Goal: Task Accomplishment & Management: Manage account settings

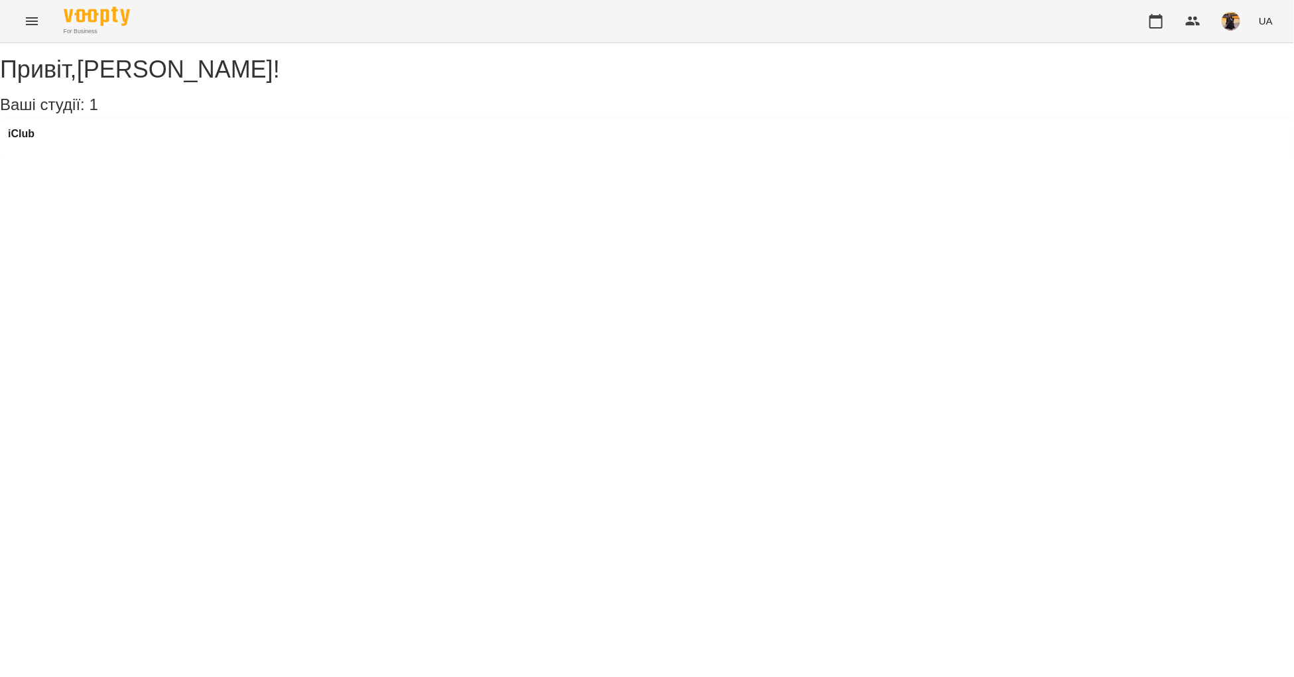
click at [25, 13] on icon "Menu" at bounding box center [32, 21] width 16 height 16
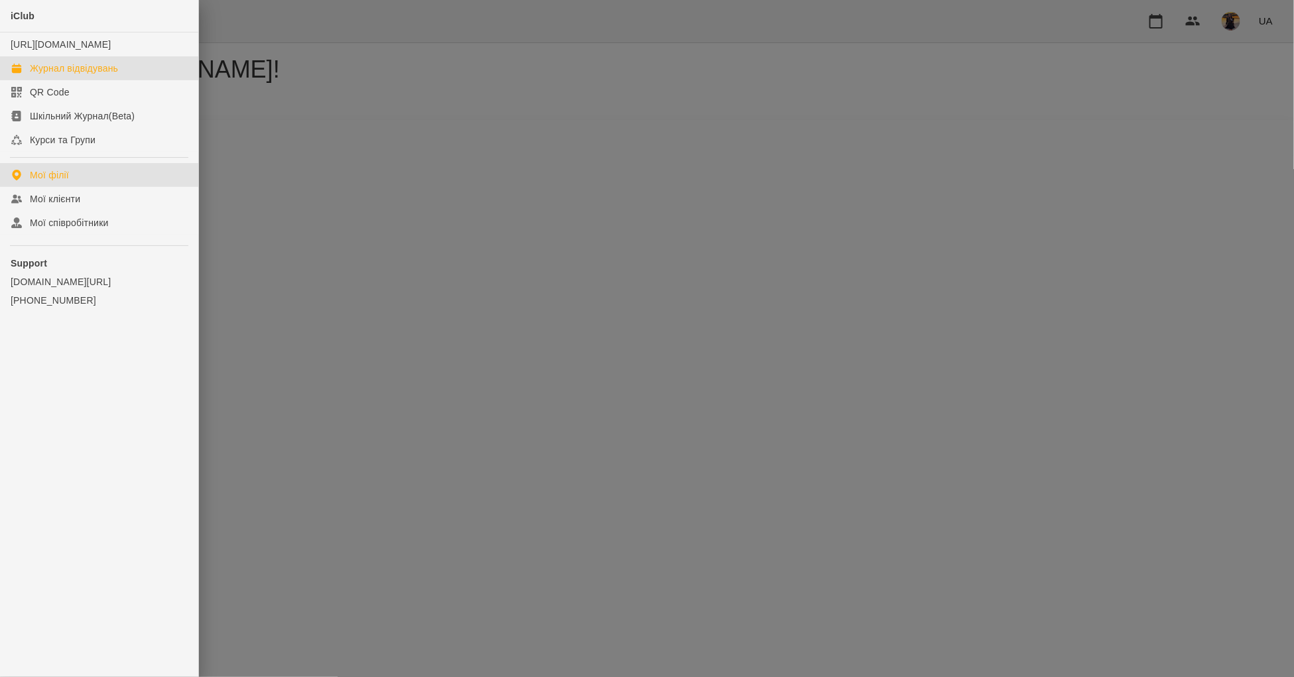
click at [73, 75] on div "Журнал відвідувань" at bounding box center [74, 68] width 88 height 13
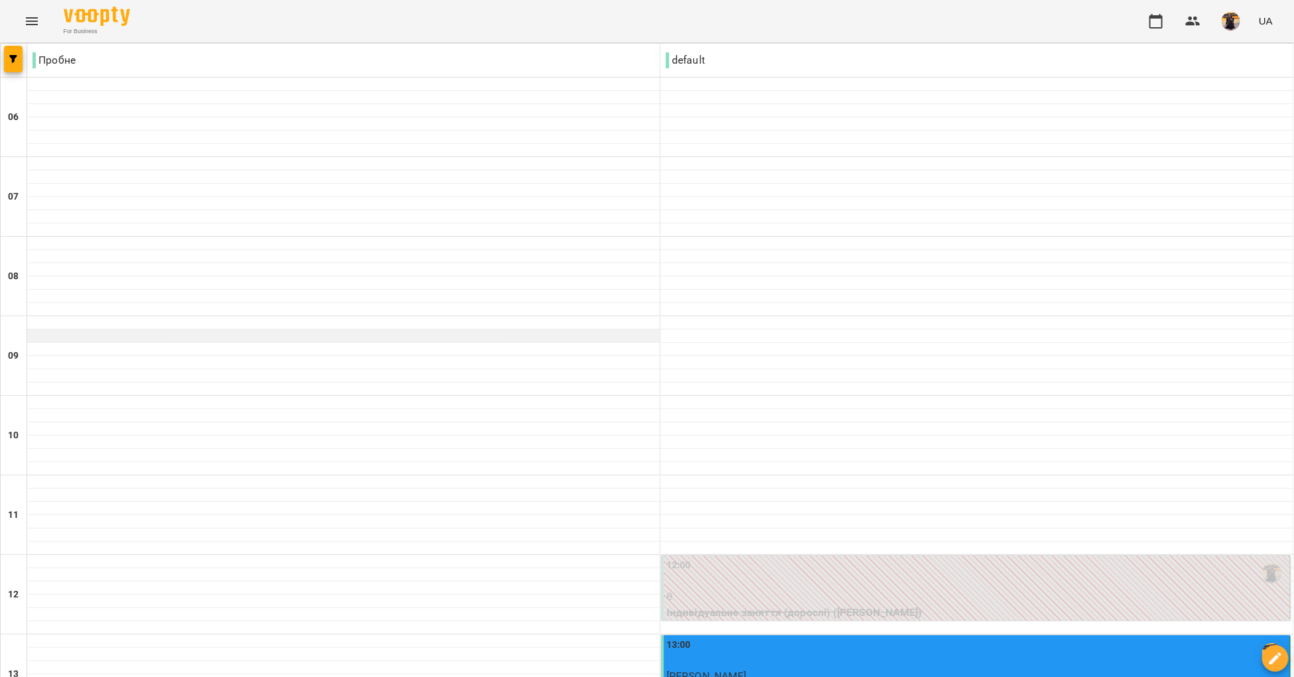
scroll to position [412, 0]
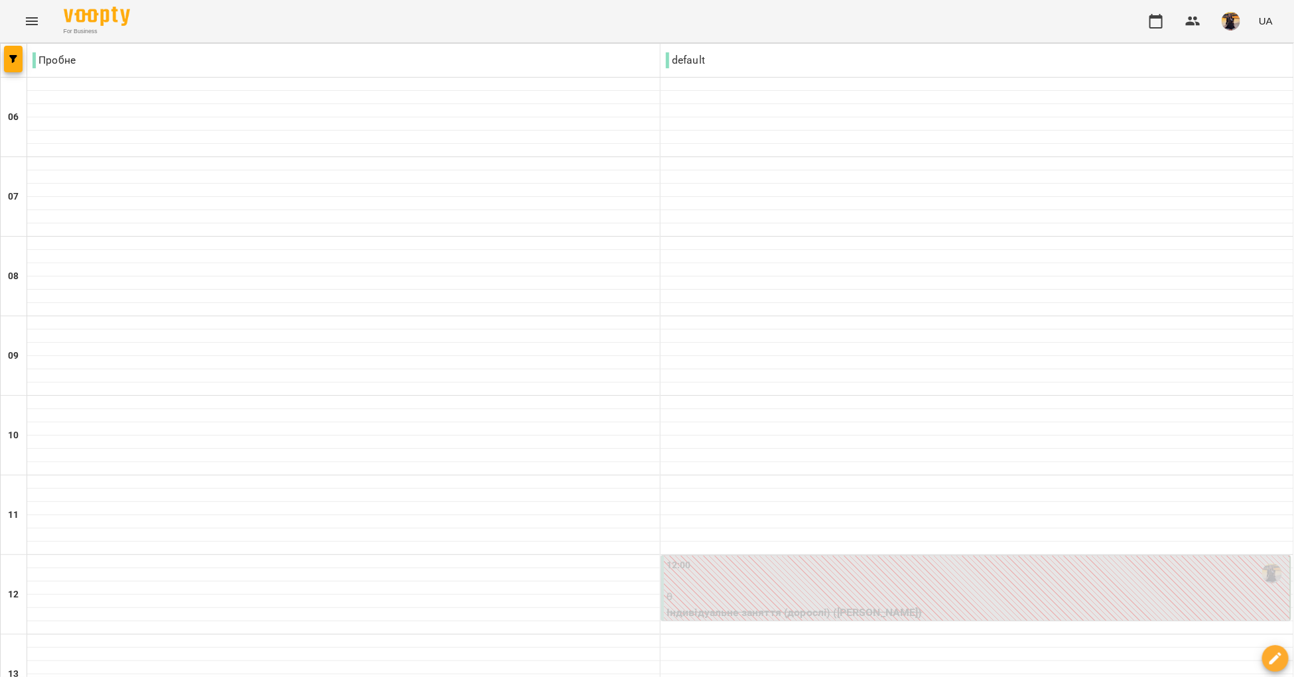
scroll to position [634, 0]
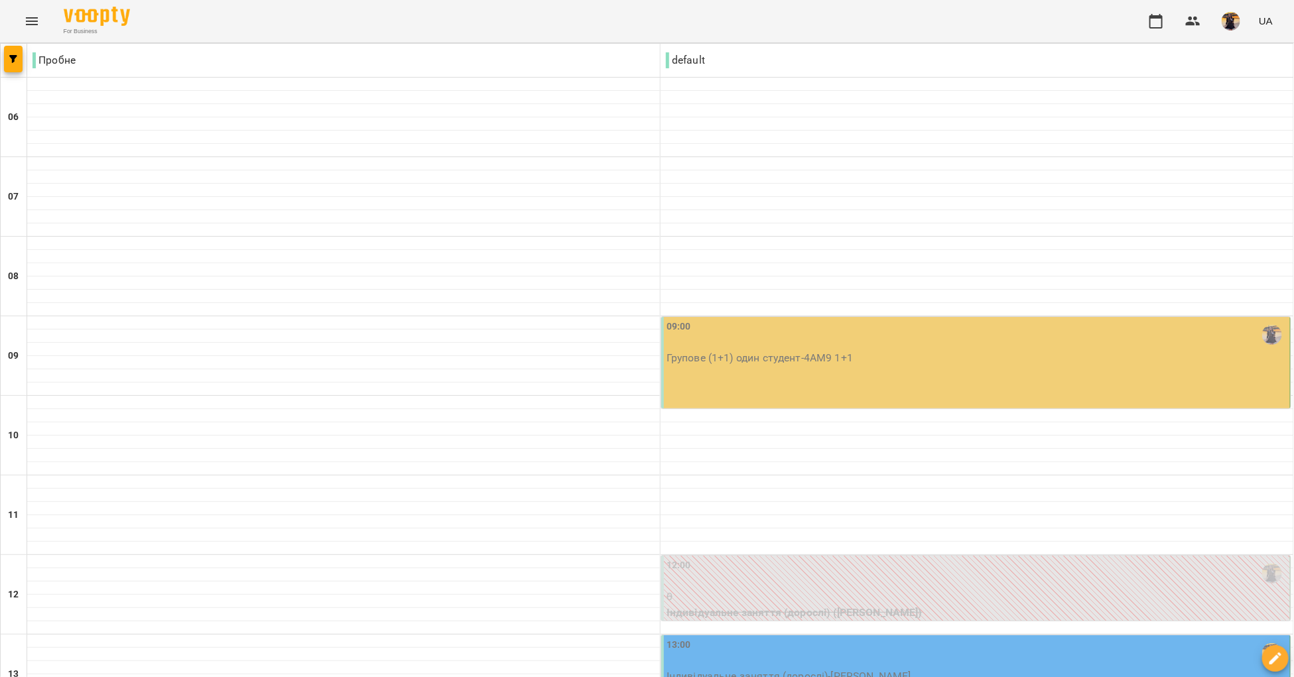
scroll to position [0, 0]
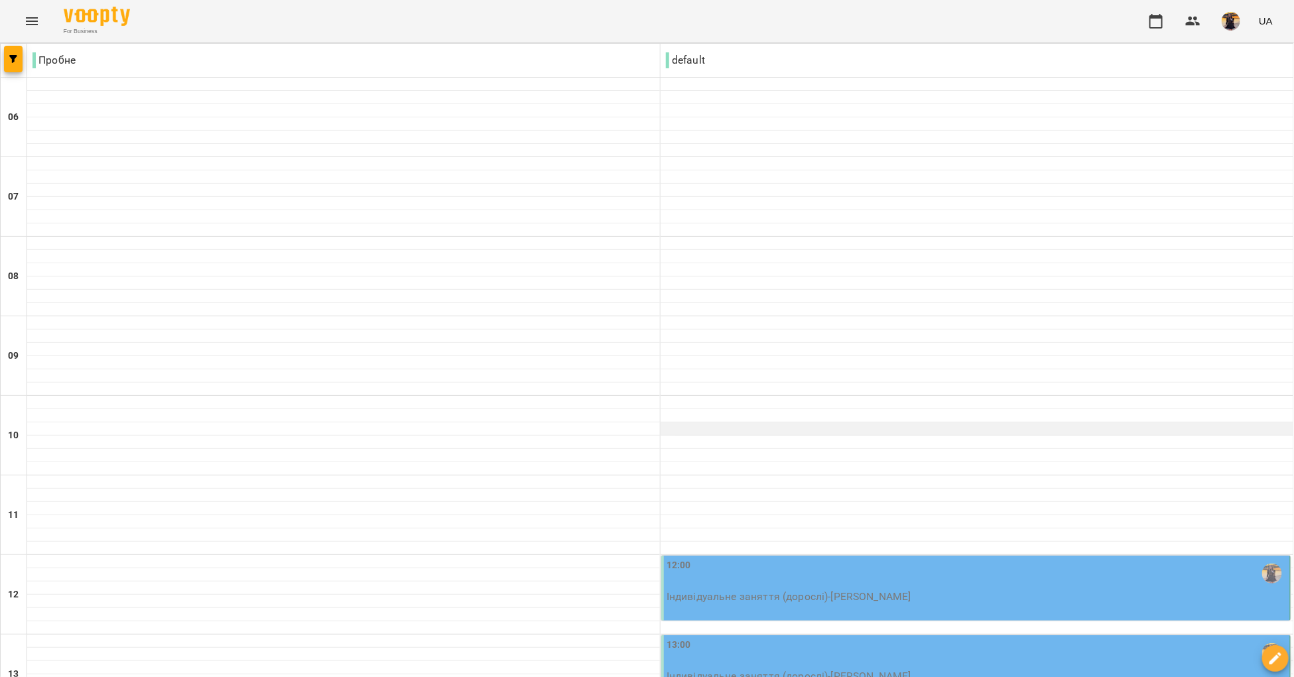
scroll to position [305, 0]
click at [805, 589] on p "Індивідуальне заняття (дорослі) - [PERSON_NAME]" at bounding box center [977, 597] width 621 height 16
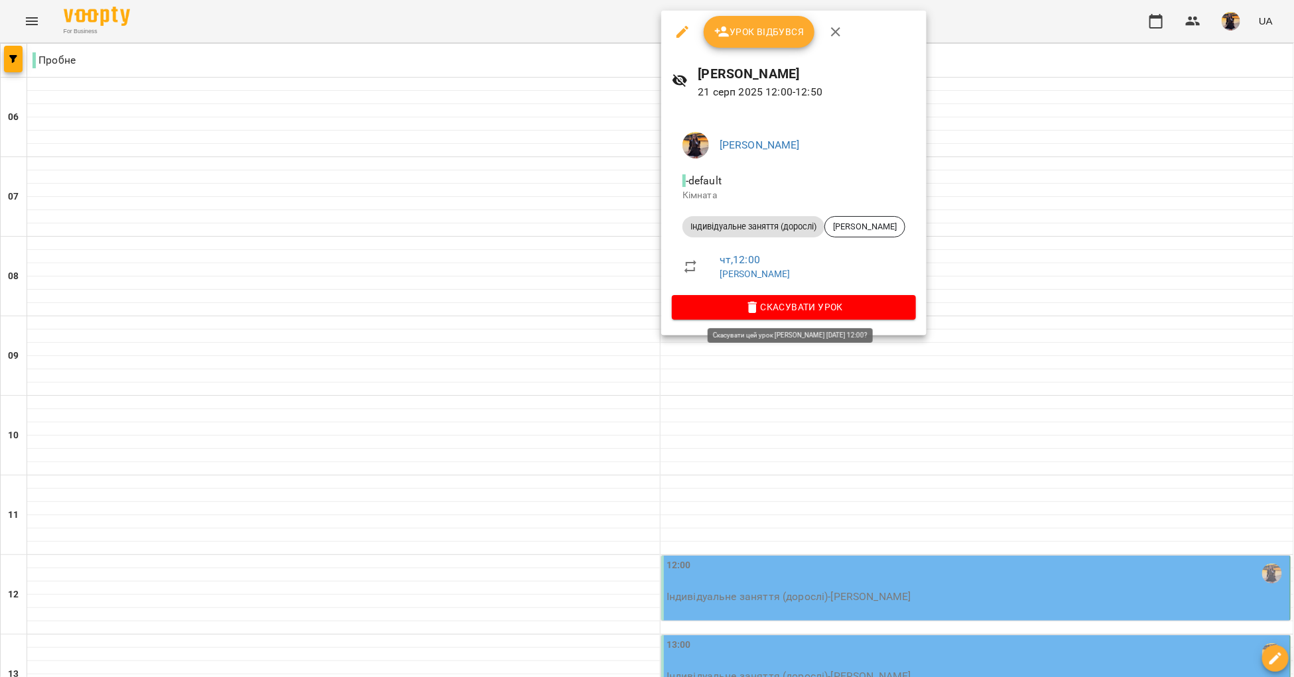
click at [789, 314] on span "Скасувати Урок" at bounding box center [794, 307] width 223 height 16
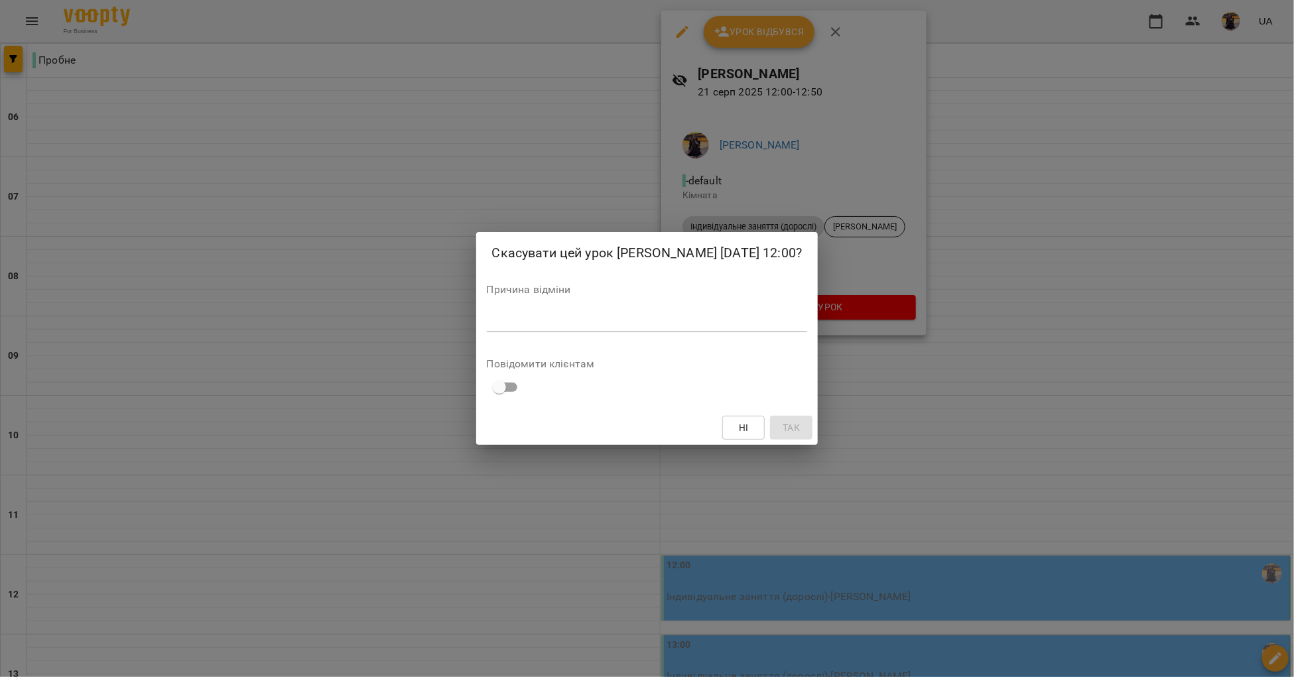
click at [671, 312] on div "*" at bounding box center [647, 321] width 321 height 21
type textarea "**********"
click at [783, 416] on button "Так" at bounding box center [793, 428] width 42 height 24
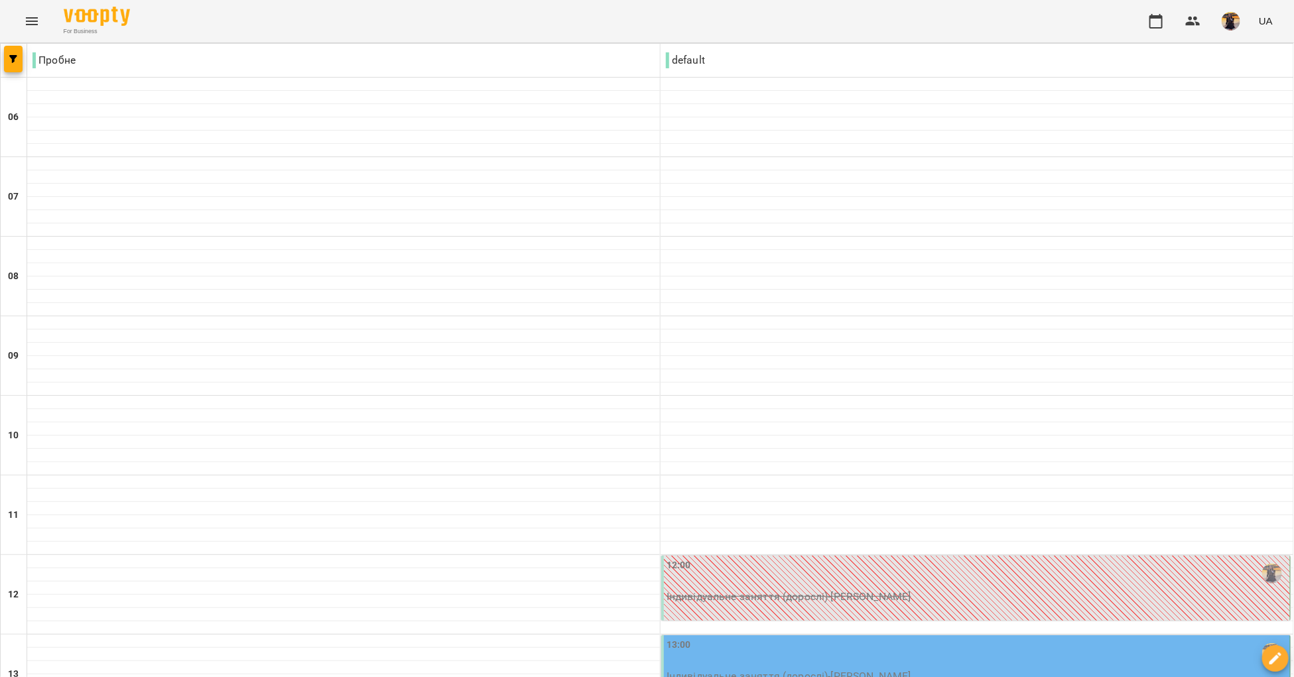
click at [716, 636] on div "13:00 Індивідуальне заняття (дорослі) - [PERSON_NAME]" at bounding box center [976, 668] width 630 height 65
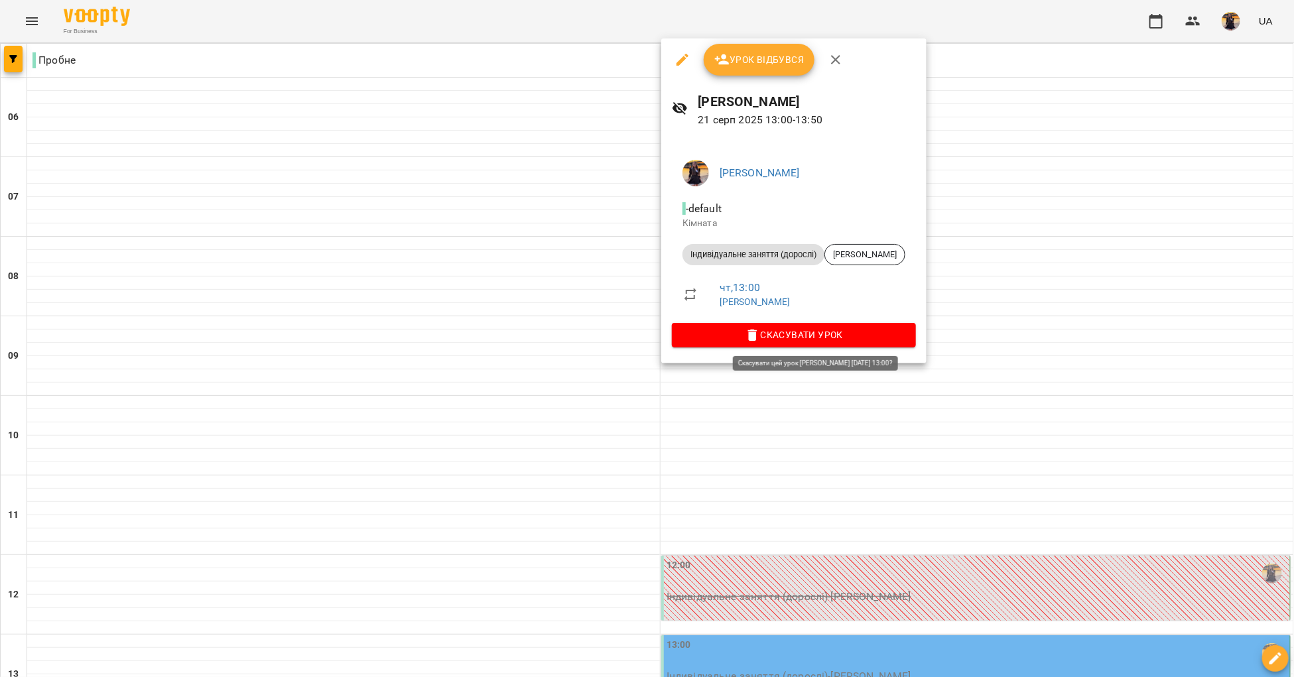
click at [787, 339] on span "Скасувати Урок" at bounding box center [794, 335] width 223 height 16
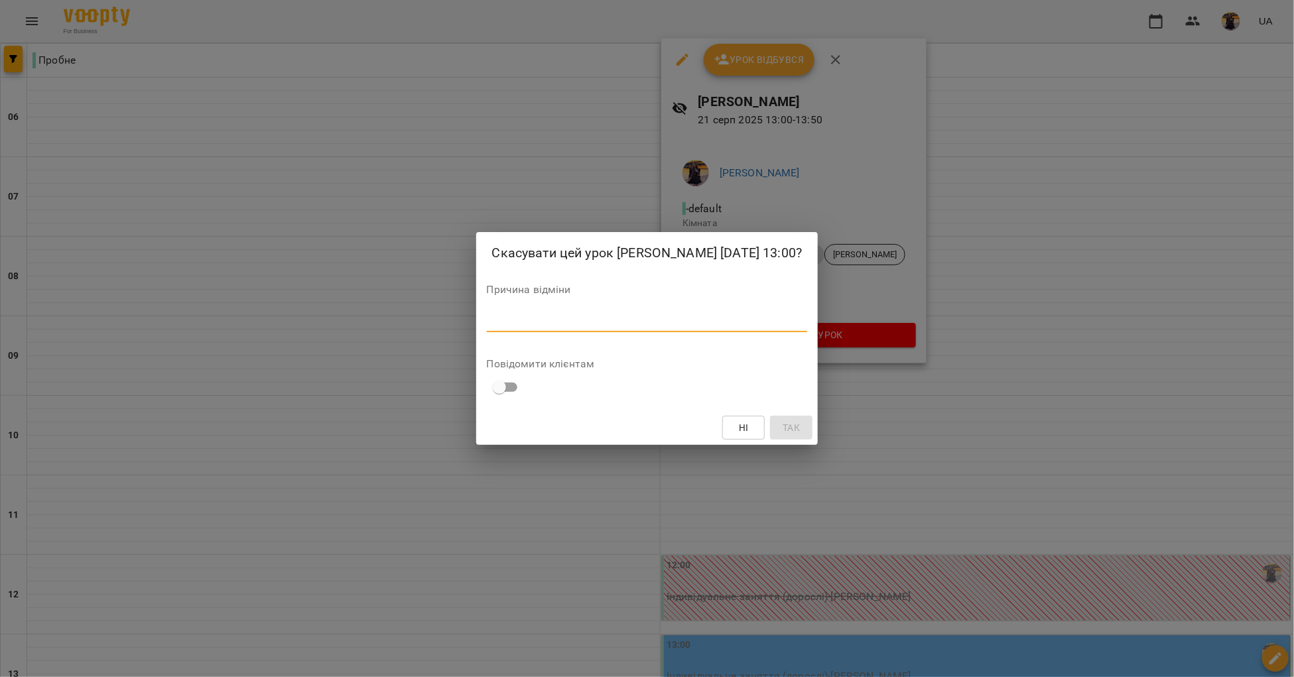
click at [625, 320] on textarea at bounding box center [647, 321] width 321 height 13
type textarea "**********"
click at [783, 431] on span "Так" at bounding box center [793, 428] width 21 height 16
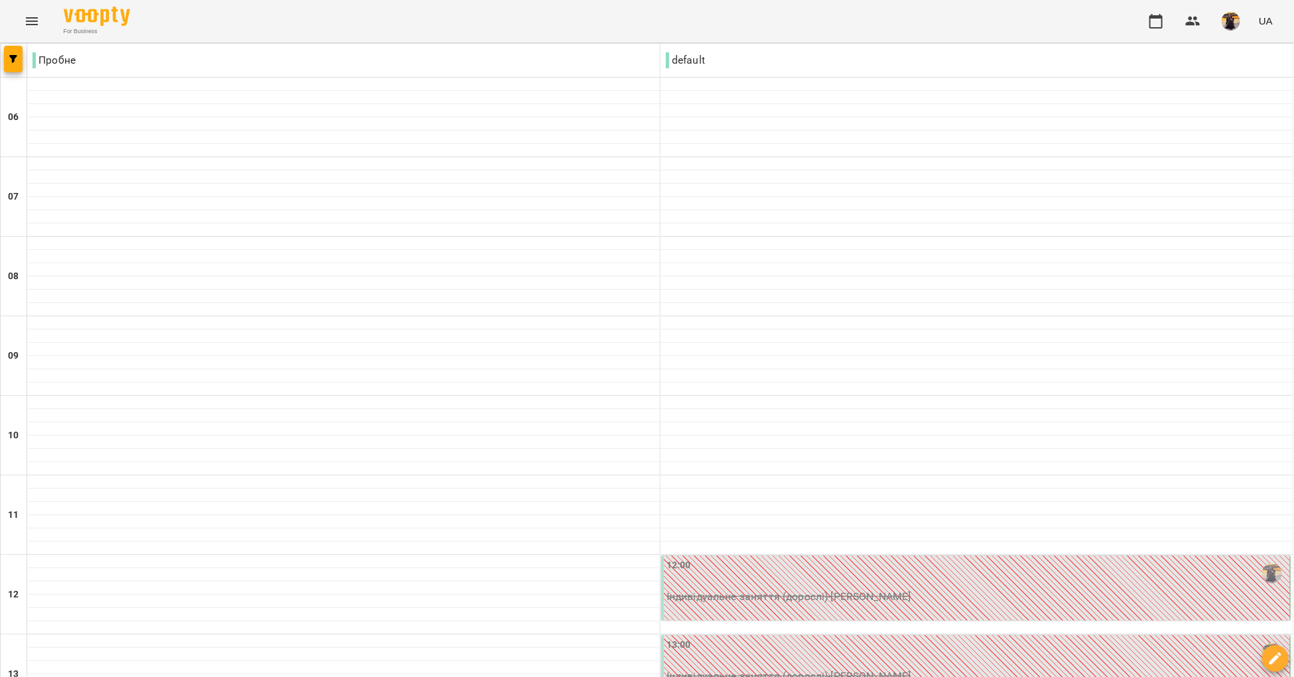
scroll to position [0, 0]
